Goal: Information Seeking & Learning: Check status

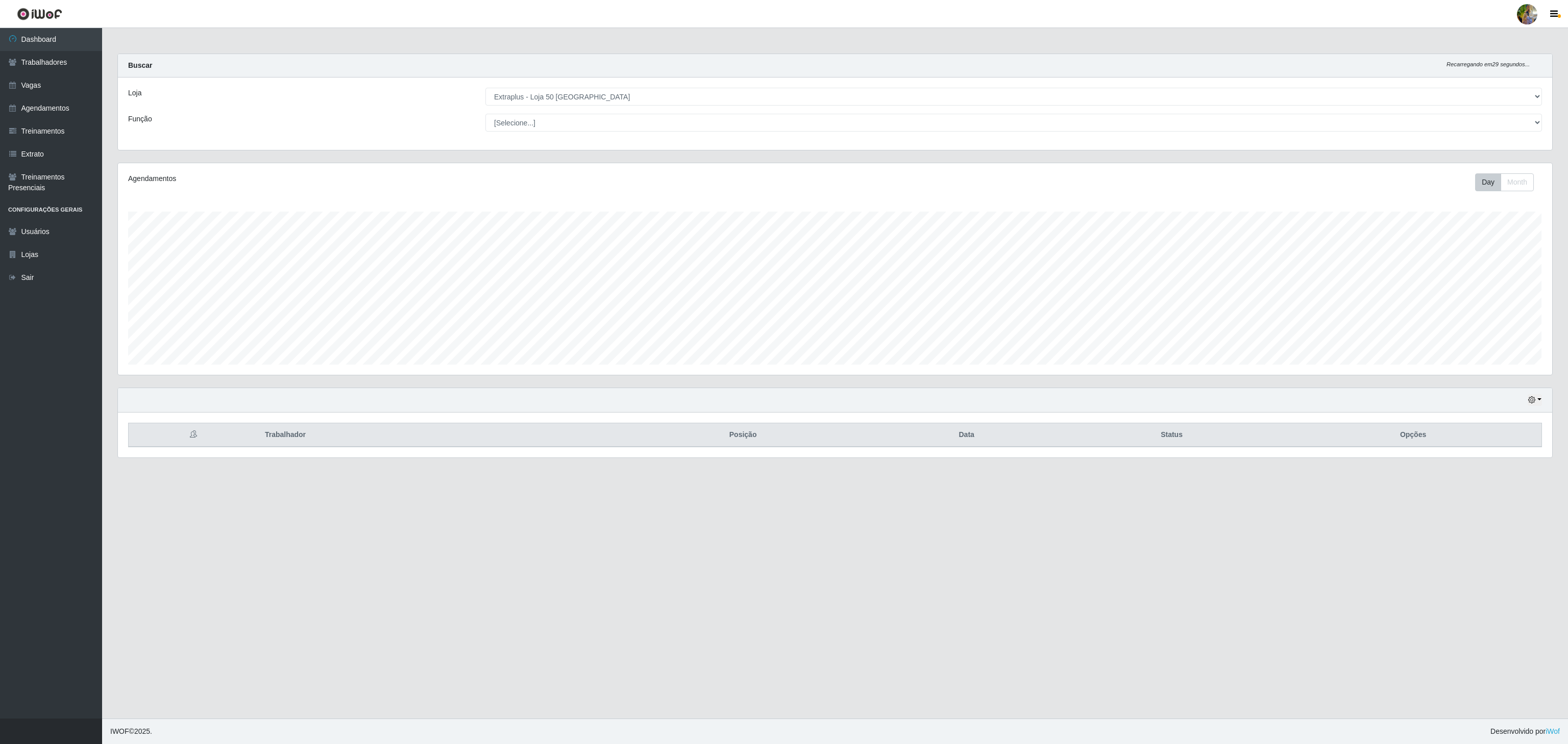
select select "451"
click at [60, 71] on link "Trabalhadores" at bounding box center [51, 63] width 102 height 23
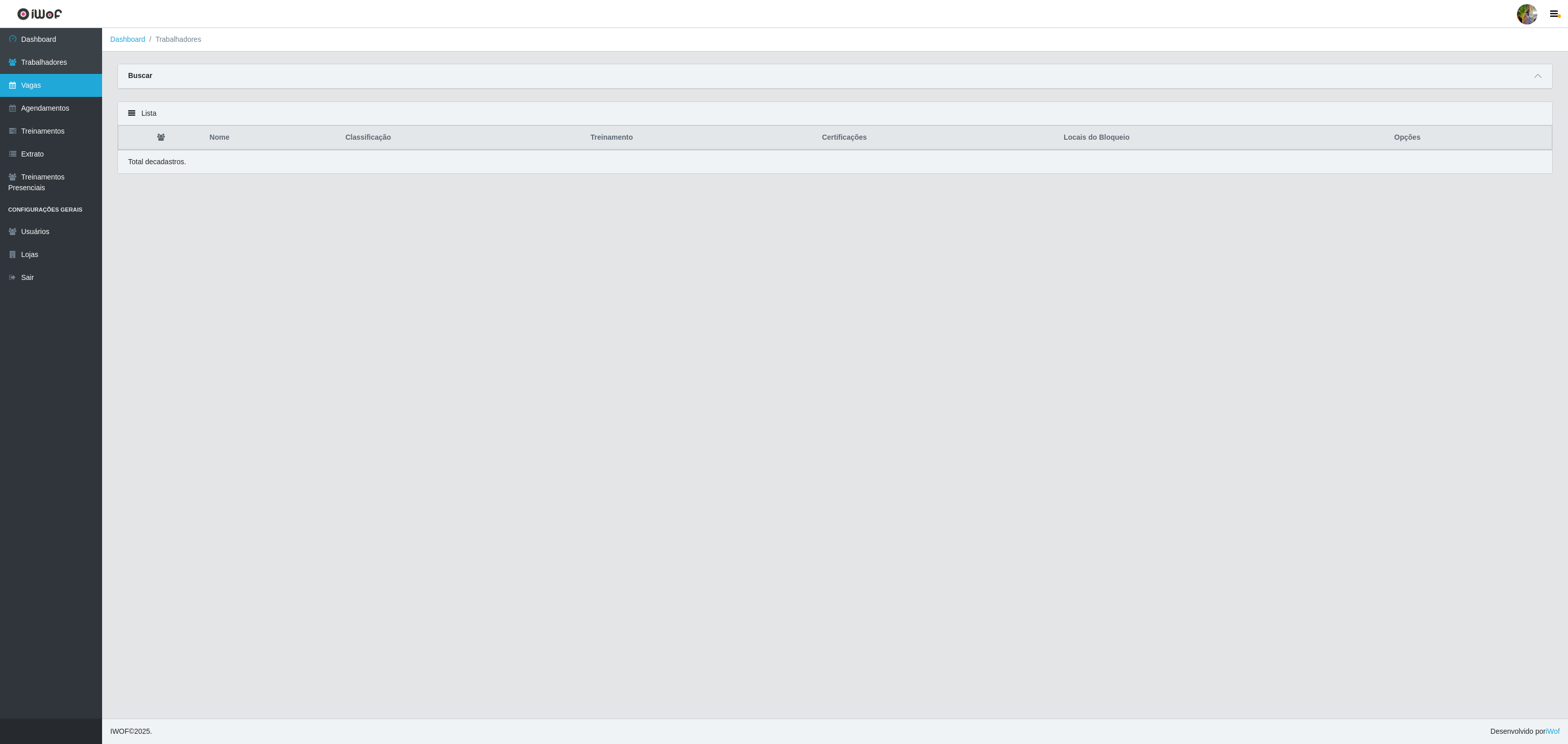
click at [65, 77] on link "Vagas" at bounding box center [51, 86] width 102 height 23
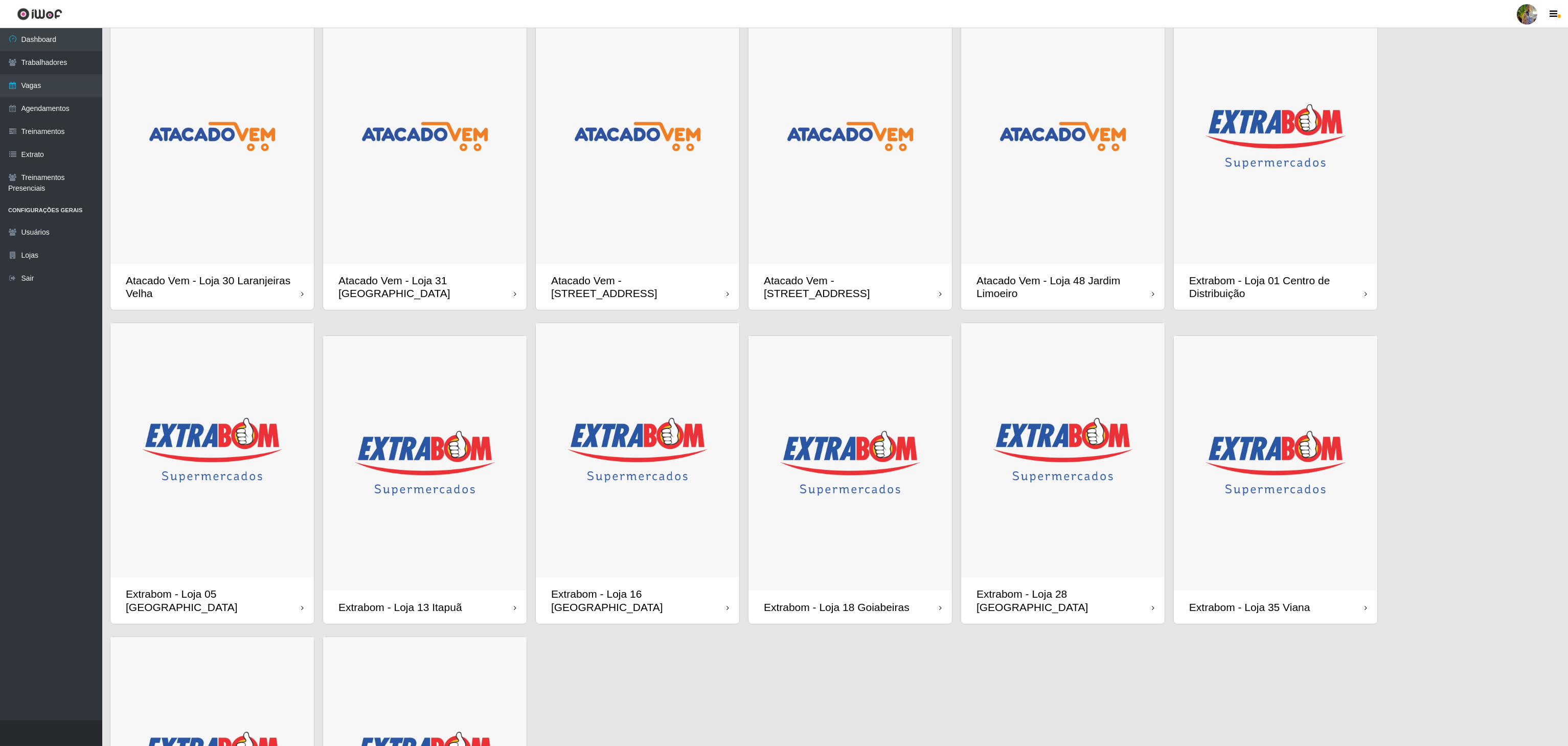
scroll to position [55, 0]
click at [860, 231] on img at bounding box center [850, 137] width 204 height 255
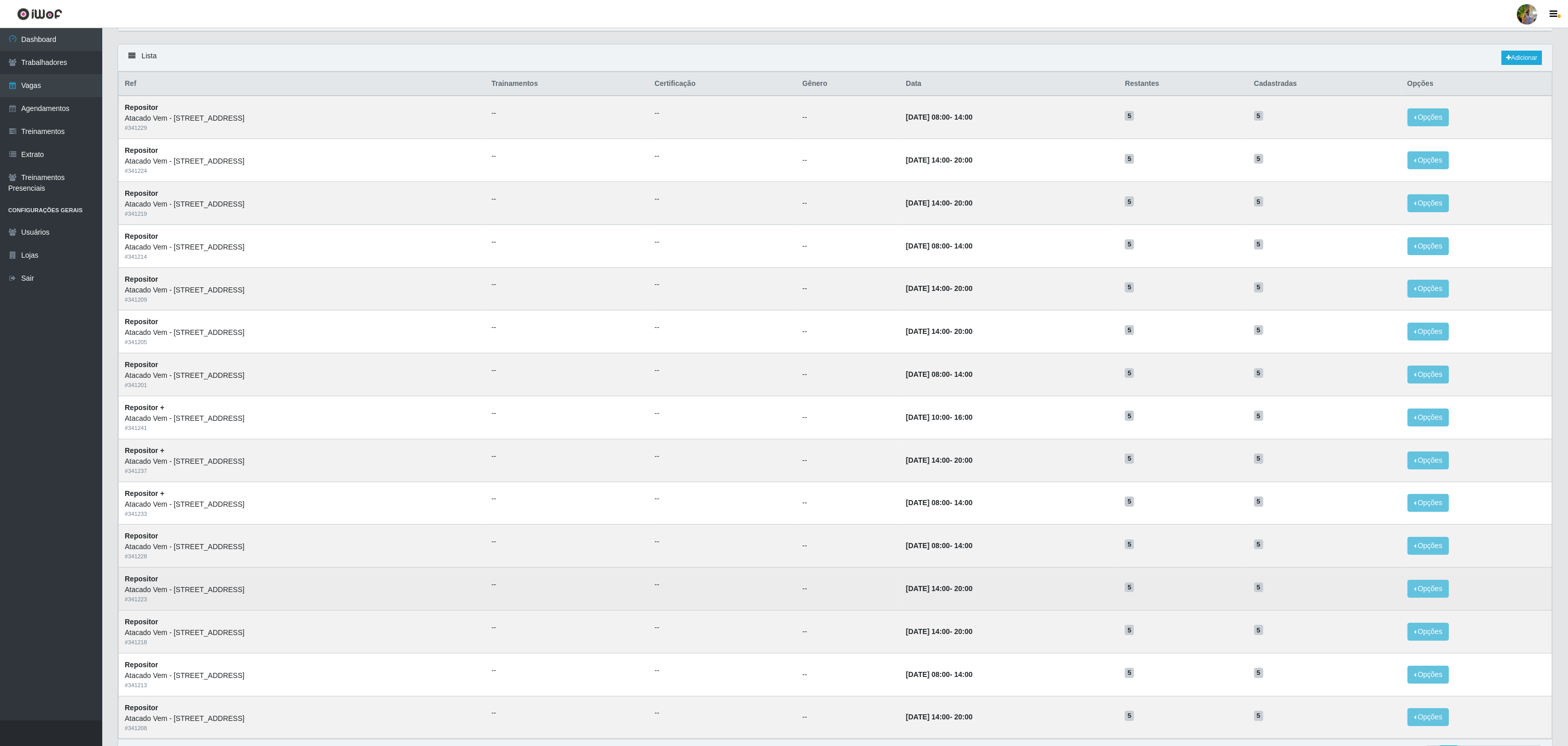
scroll to position [129, 0]
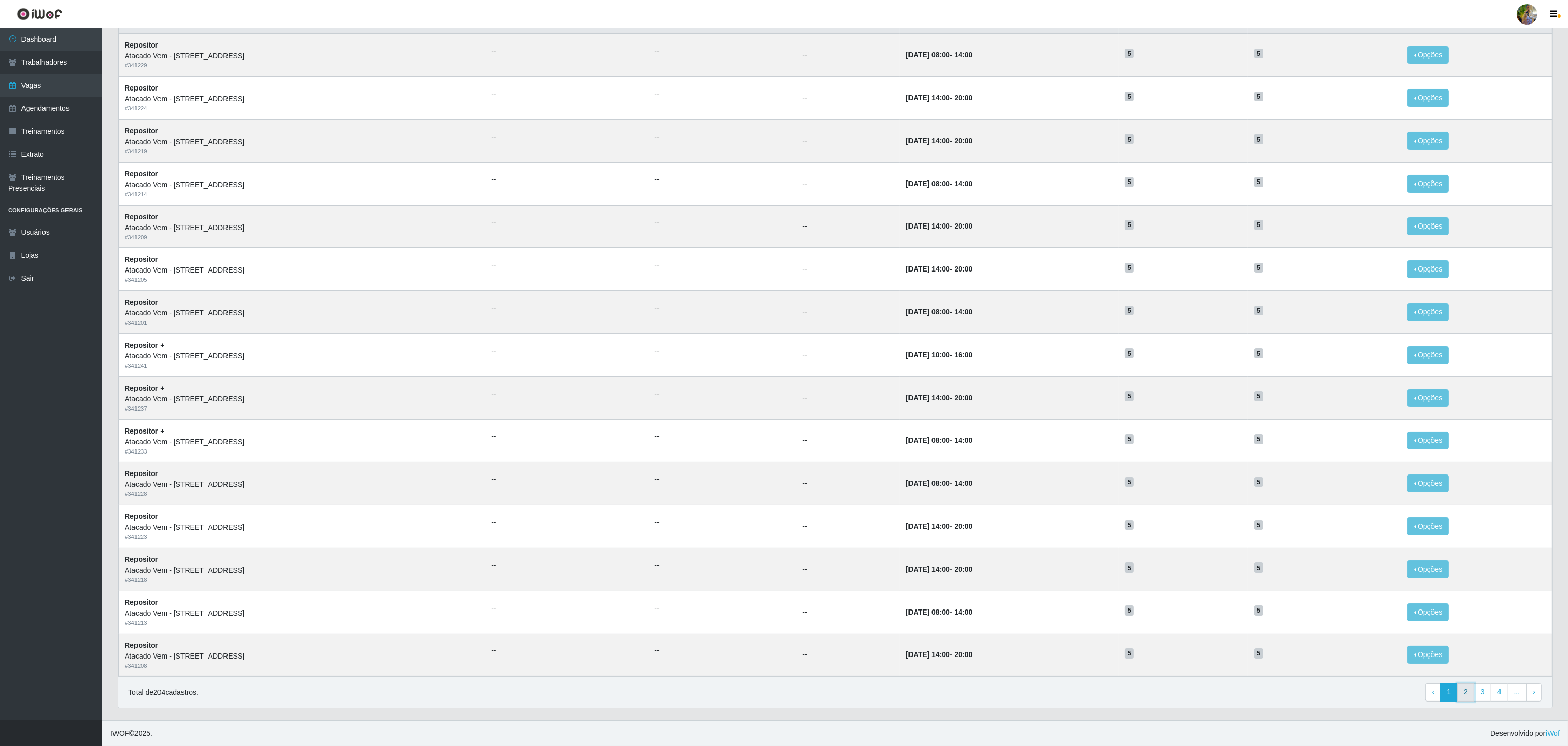
click at [1462, 692] on link "2" at bounding box center [1466, 692] width 18 height 18
click at [1481, 690] on link "4" at bounding box center [1483, 692] width 18 height 18
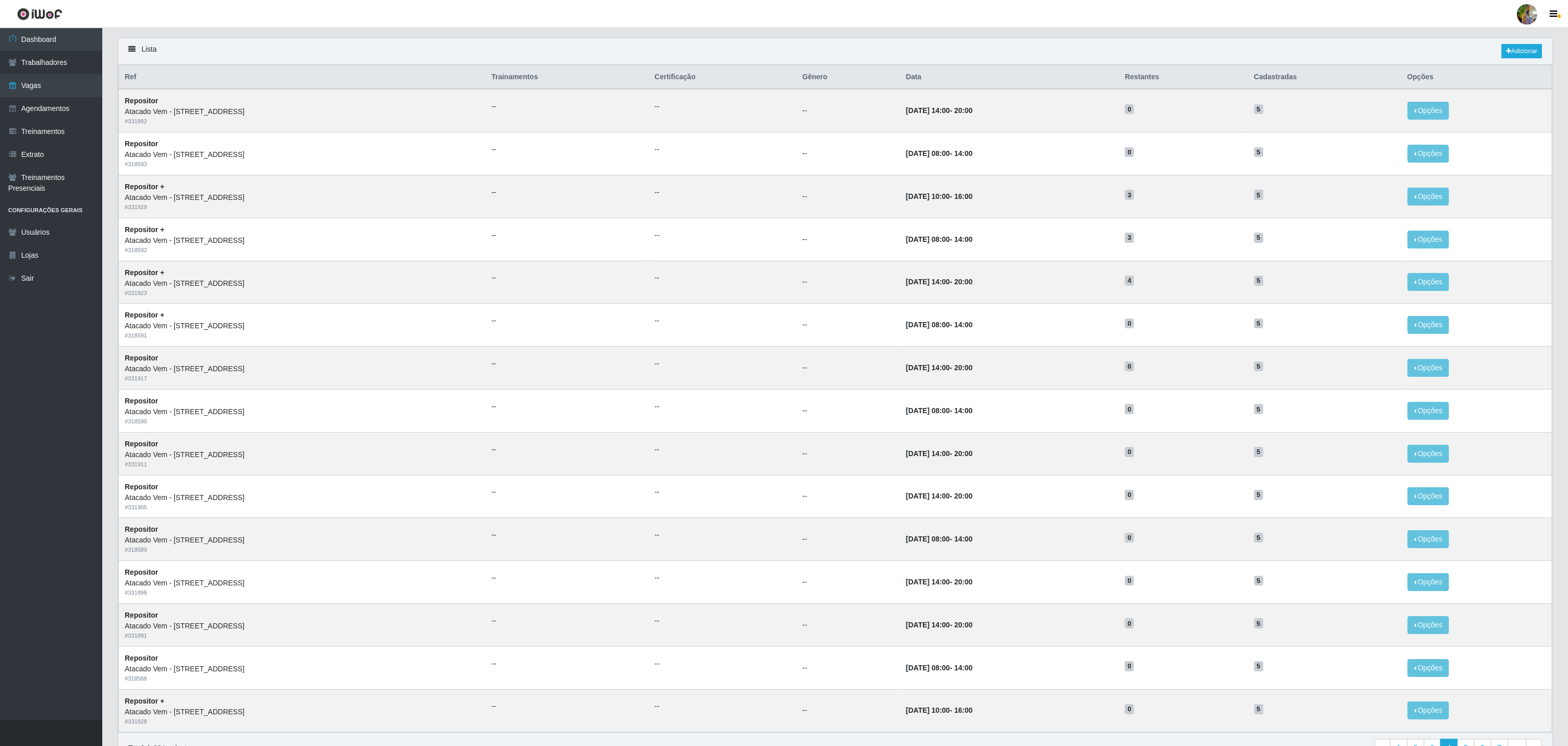
scroll to position [129, 0]
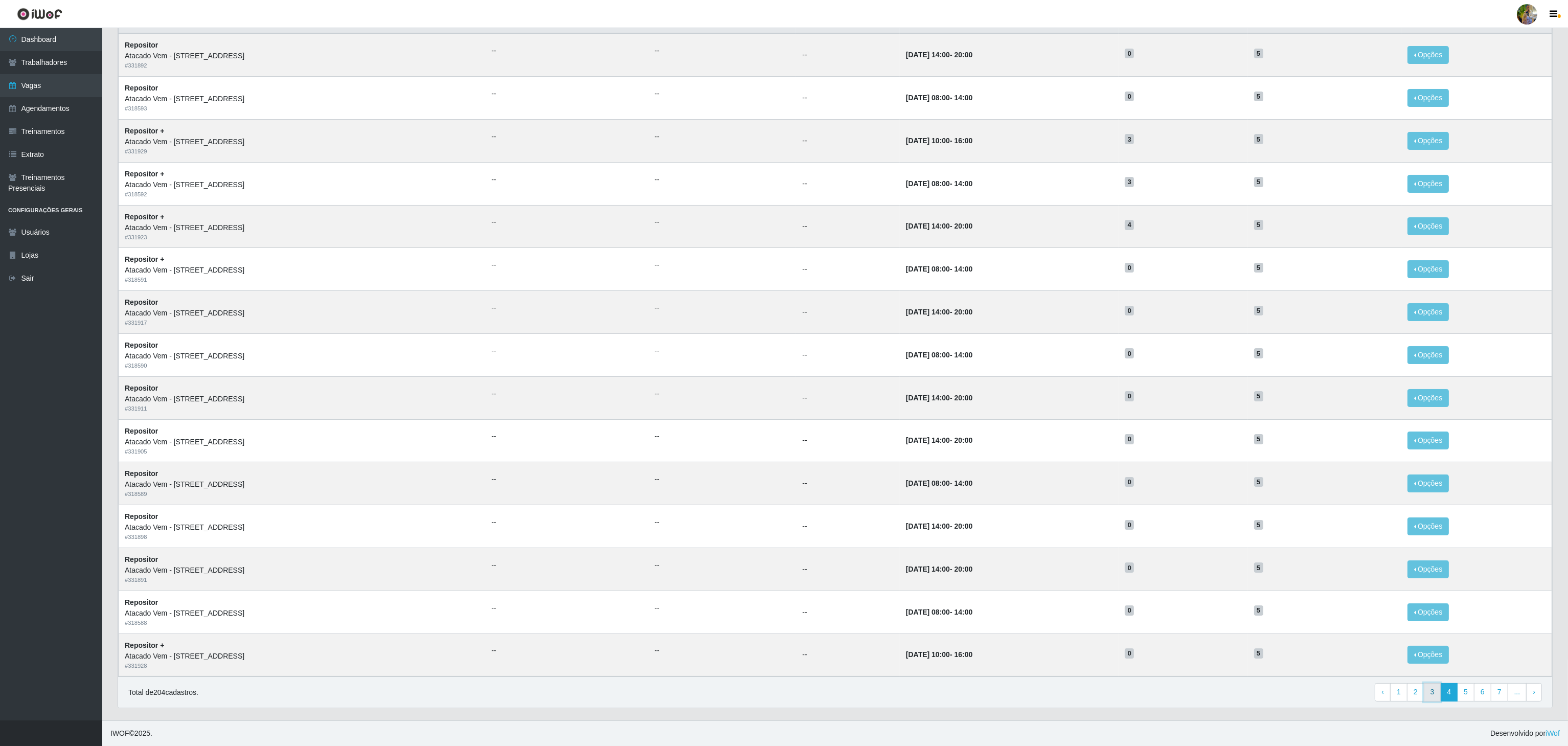
click at [1430, 690] on link "3" at bounding box center [1432, 692] width 18 height 18
click at [1464, 695] on link "4" at bounding box center [1466, 692] width 18 height 18
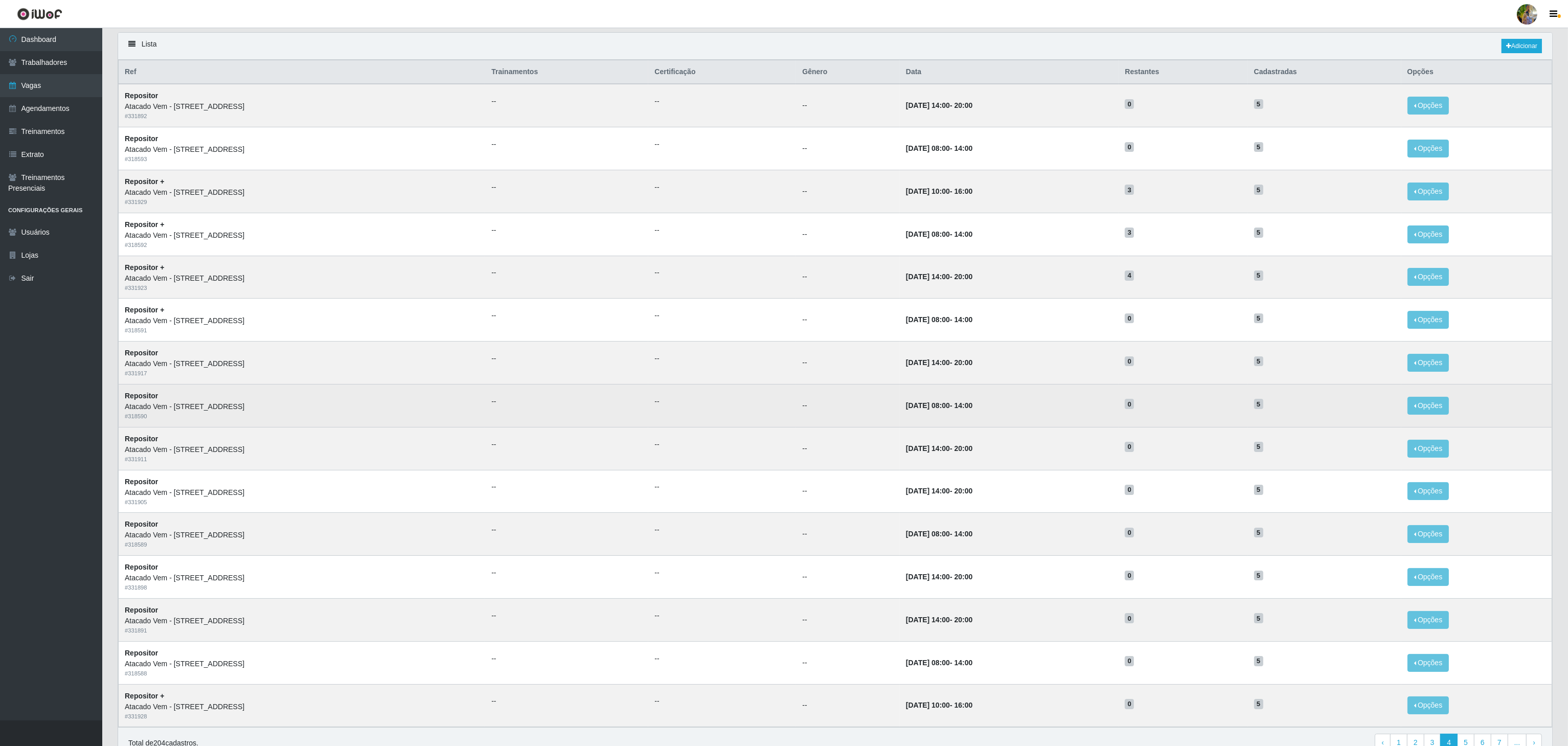
scroll to position [129, 0]
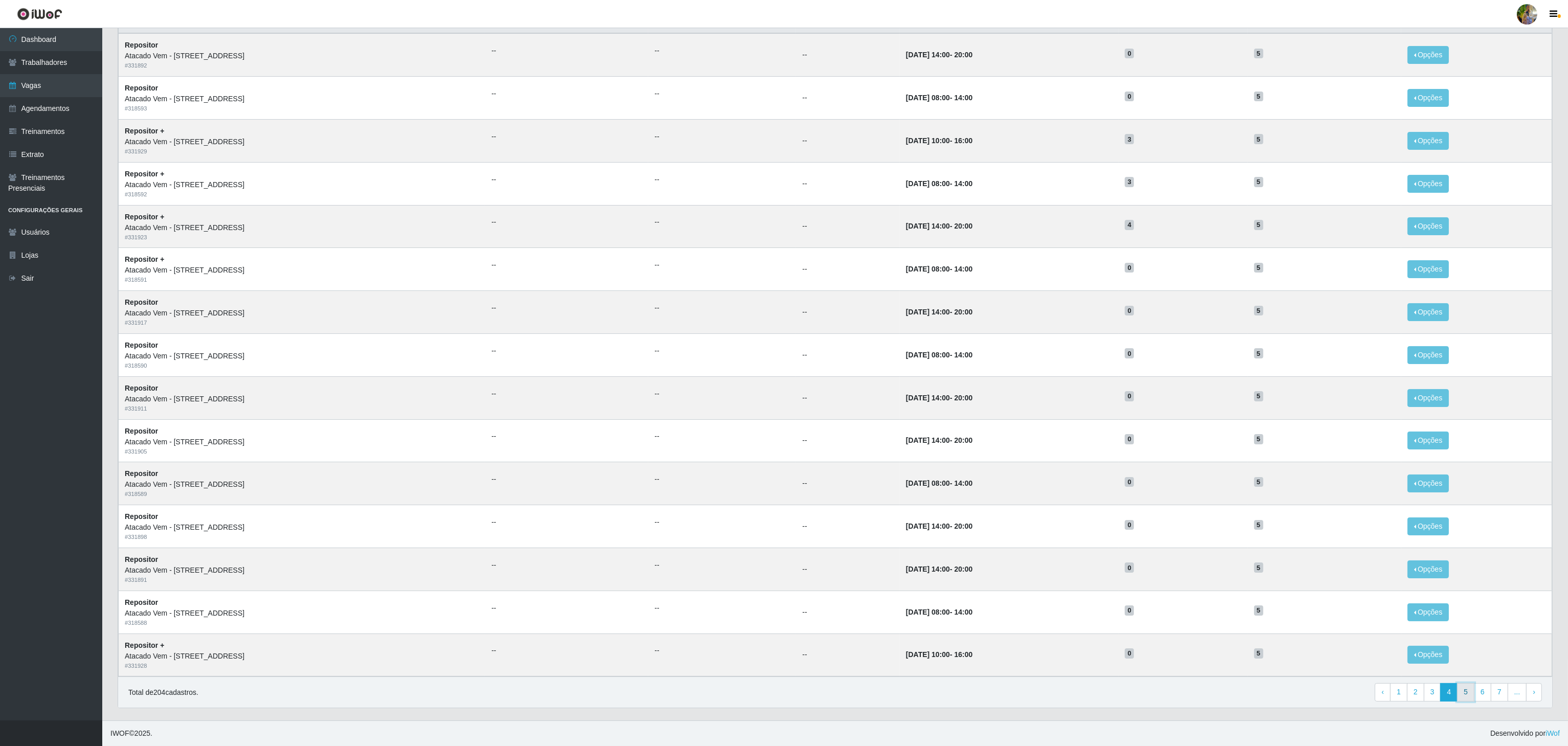
click at [1470, 686] on link "5" at bounding box center [1466, 692] width 18 height 18
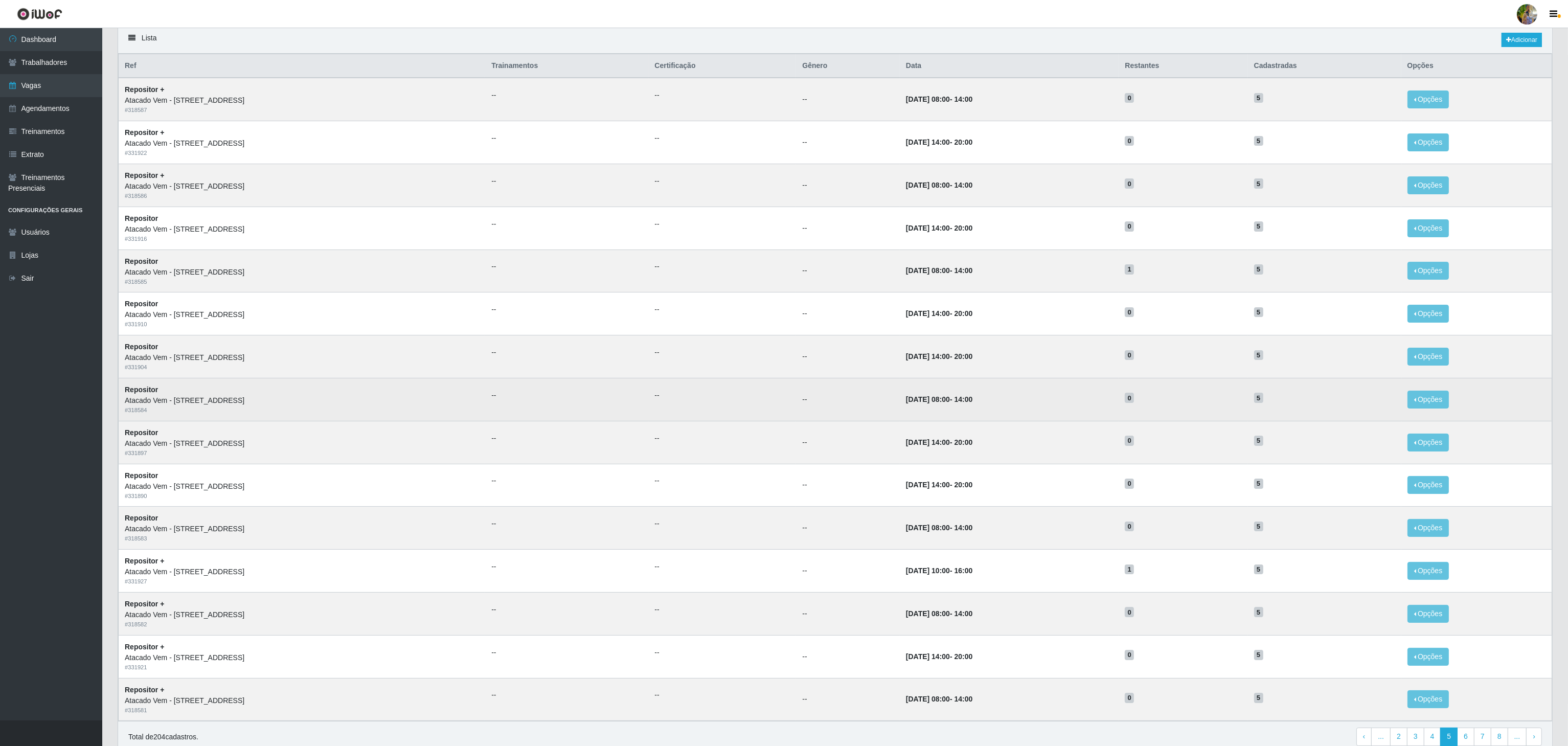
scroll to position [129, 0]
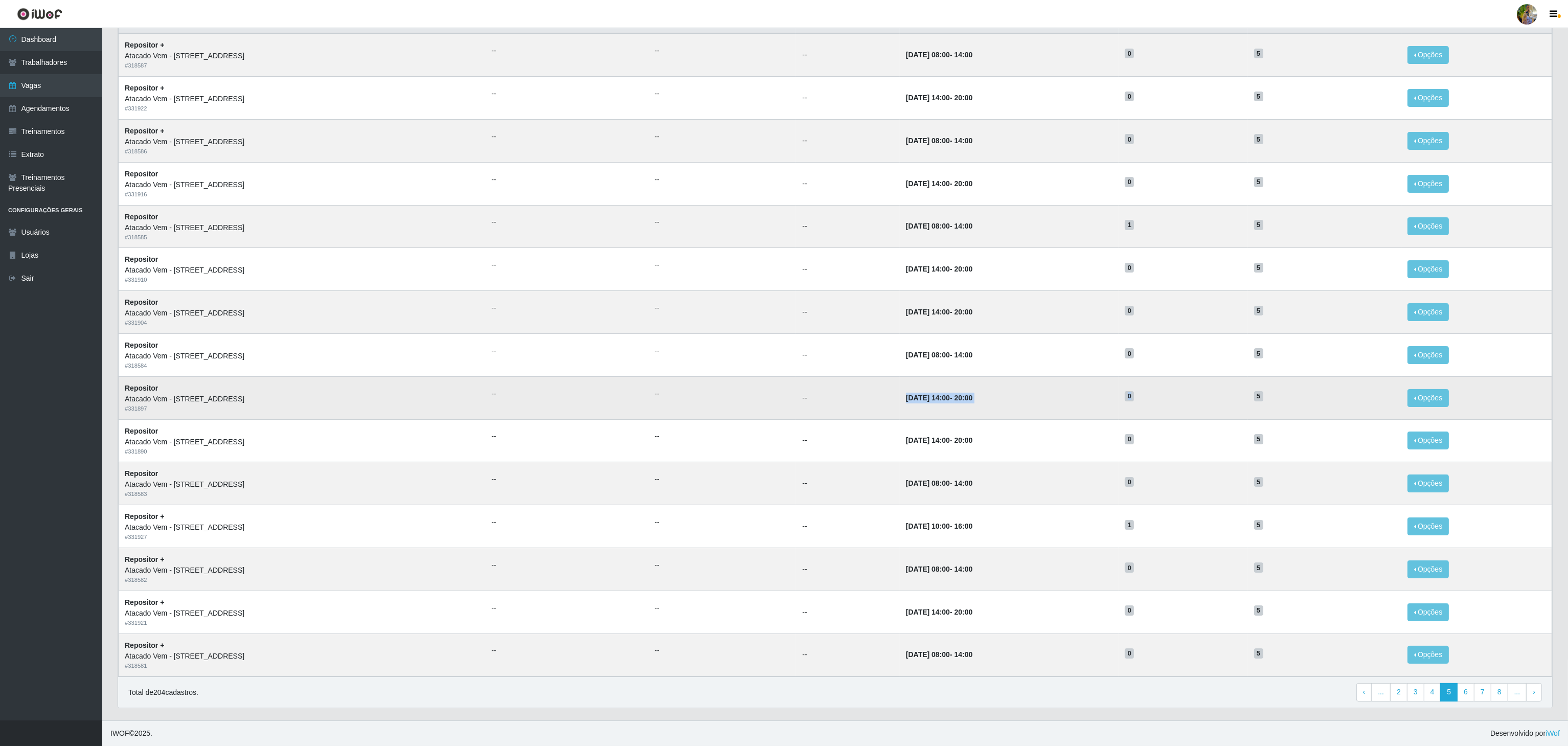
drag, startPoint x: 867, startPoint y: 396, endPoint x: 1172, endPoint y: 404, distance: 305.1
click at [1172, 404] on tr "Repositor Atacado Vem - Loja 47 Jardim Limoeiro # 331897 -- -- -- 16/09/2025, 1…" at bounding box center [835, 398] width 1433 height 43
click at [1172, 404] on td "0" at bounding box center [1183, 398] width 129 height 43
drag, startPoint x: 858, startPoint y: 393, endPoint x: 1341, endPoint y: 402, distance: 483.1
click at [1341, 402] on tr "Repositor Atacado Vem - Loja 47 Jardim Limoeiro # 331897 -- -- -- 16/09/2025, 1…" at bounding box center [835, 398] width 1433 height 43
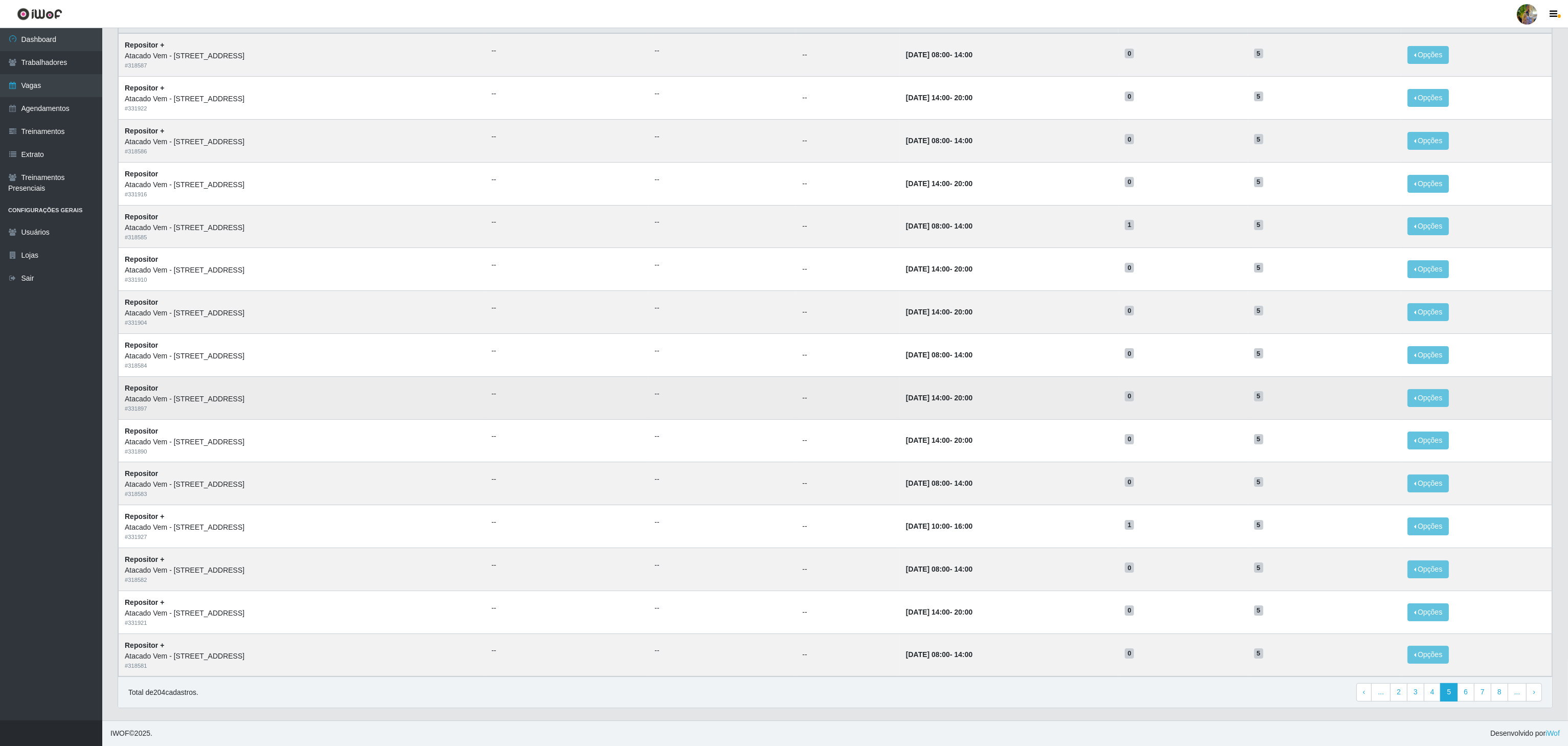
click at [1321, 406] on td "5" at bounding box center [1325, 398] width 154 height 43
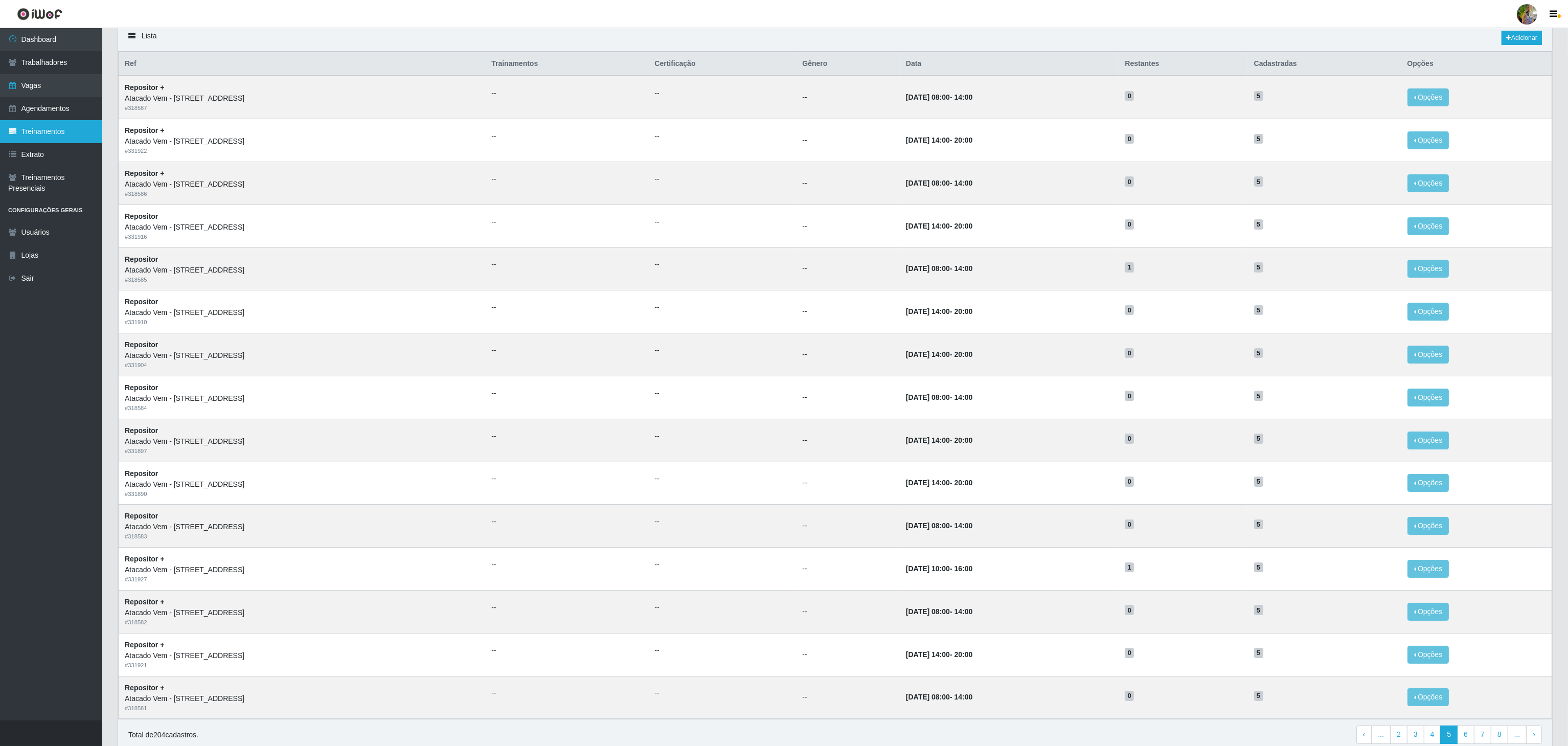
scroll to position [27, 0]
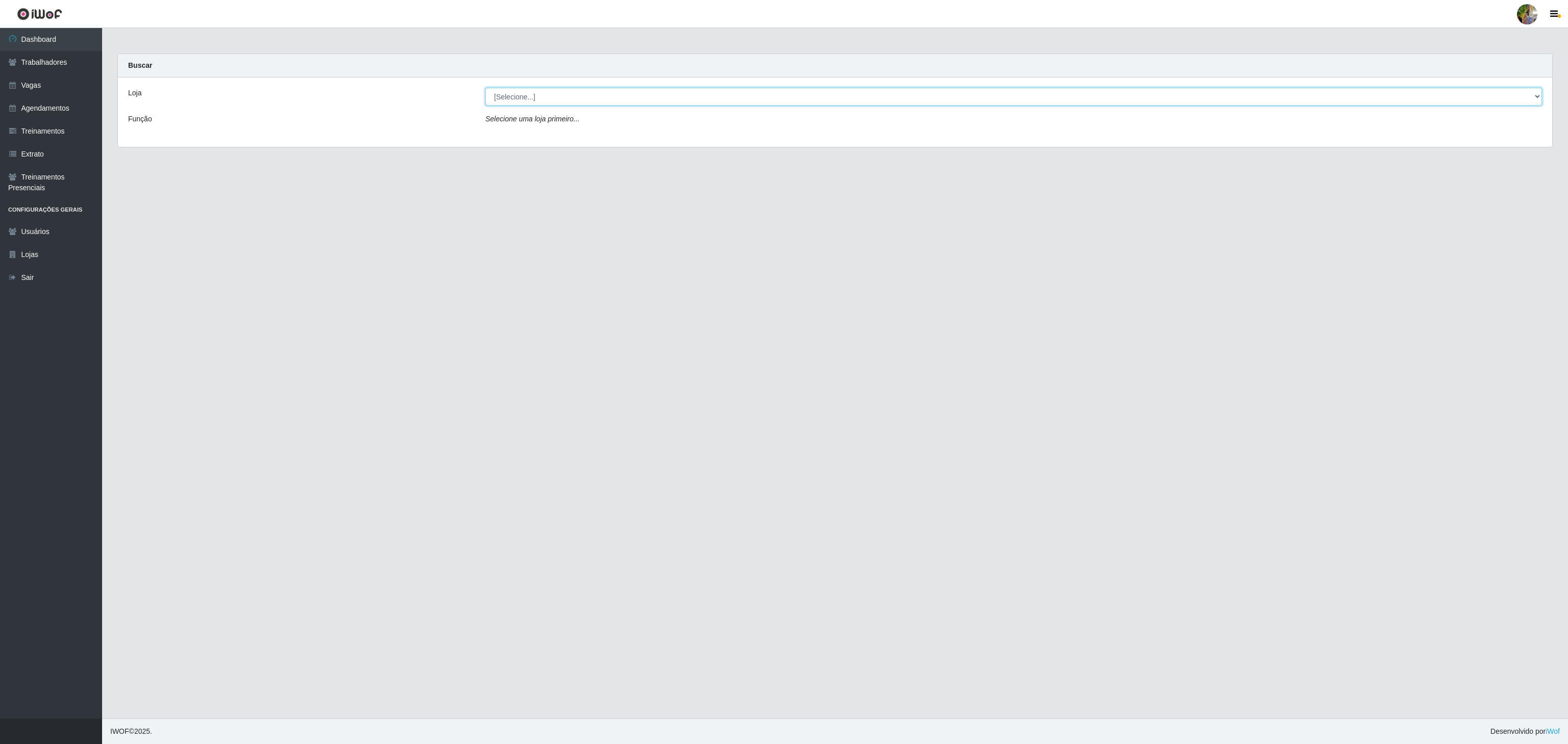
click at [533, 92] on select "[Selecione...] Atacado Vem - [GEOGRAPHIC_DATA] 30 Laranjeiras Velha Atacado Vem…" at bounding box center [1013, 96] width 1057 height 18
select select "461"
click at [485, 88] on select "[Selecione...] Atacado Vem - [GEOGRAPHIC_DATA] 30 Laranjeiras Velha Atacado Vem…" at bounding box center [1013, 96] width 1057 height 18
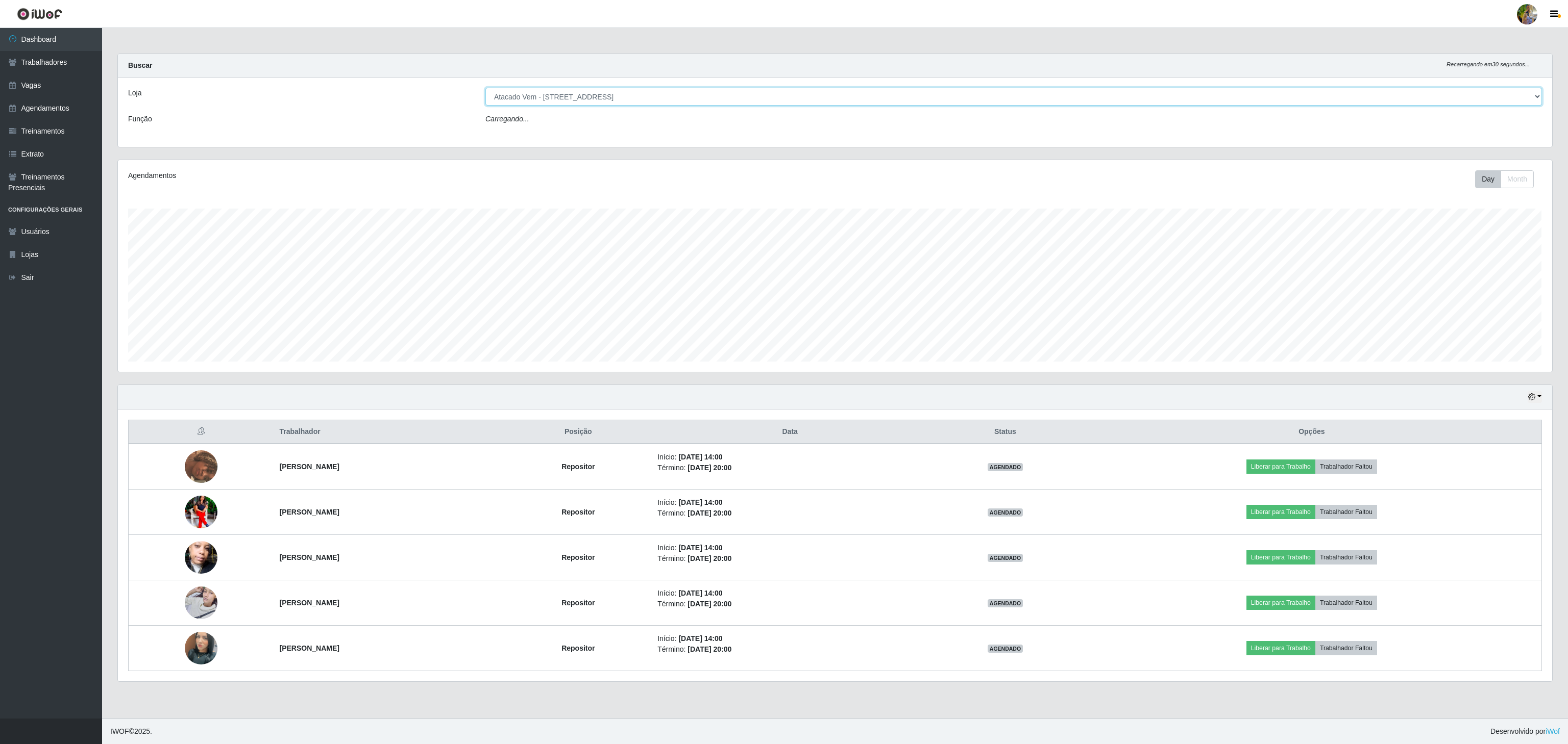
scroll to position [212, 1433]
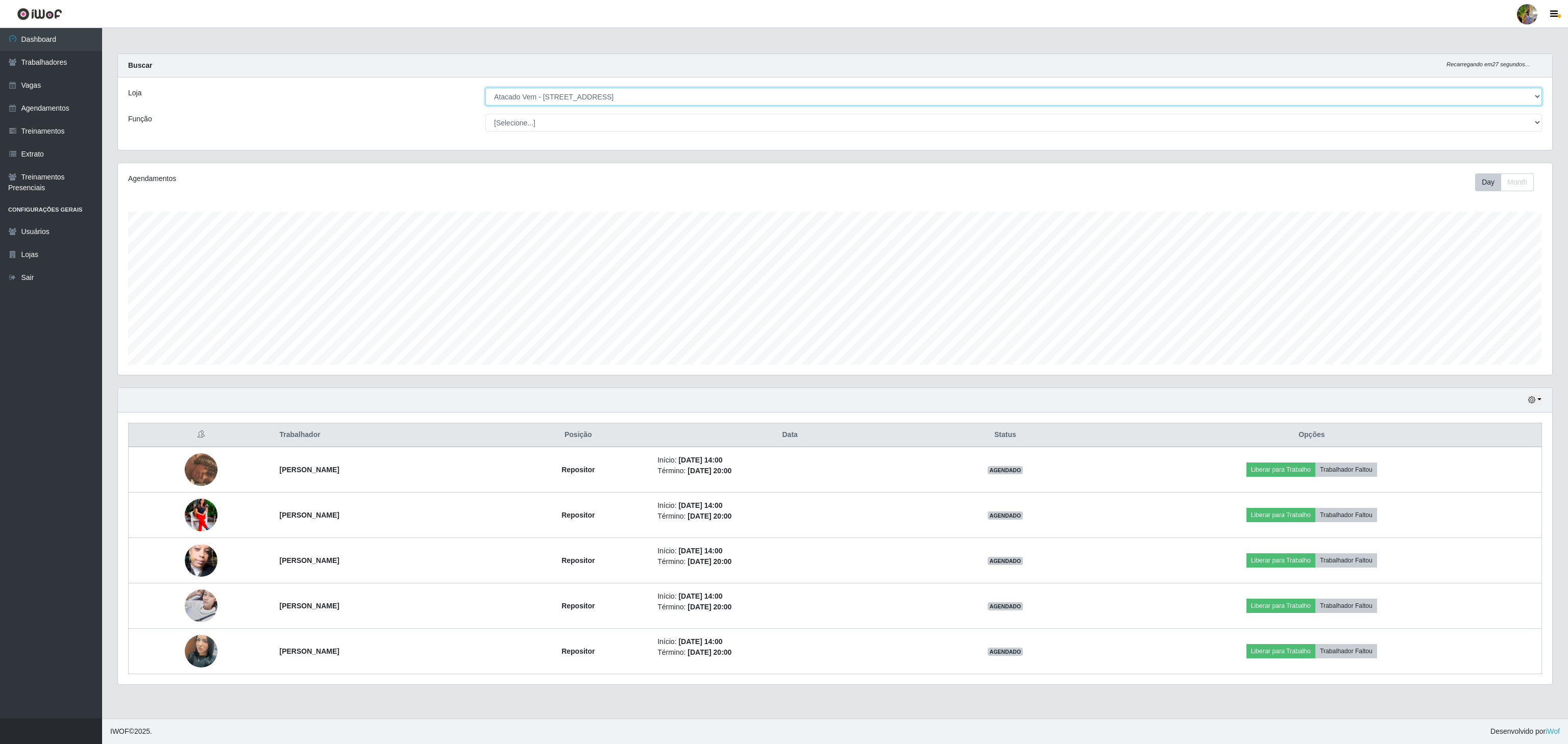
click at [610, 91] on select "[Selecione...] Atacado Vem - [GEOGRAPHIC_DATA] 30 Laranjeiras Velha Atacado Vem…" at bounding box center [1013, 96] width 1057 height 18
click at [373, 156] on div "Carregando... Buscar Recarregando em 26 segundos... Loja [Selecione...] Atacado…" at bounding box center [835, 108] width 1451 height 109
